Goal: Register for event/course

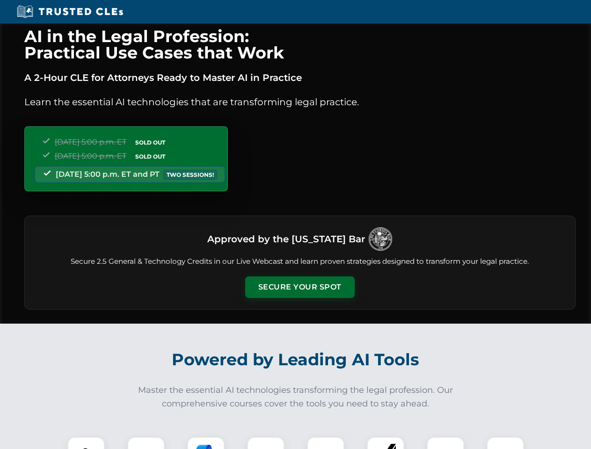
click at [300, 287] on button "Secure Your Spot" at bounding box center [300, 288] width 110 height 22
click at [86, 443] on img at bounding box center [86, 455] width 27 height 27
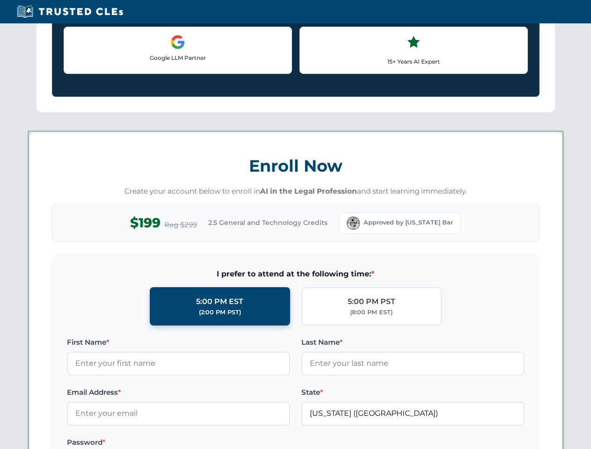
click at [146, 443] on div "AI in the Legal Profession: Practical Use Cases that Work A 2-Hour CLE for Atto…" at bounding box center [295, 438] width 591 height 2189
